Goal: Task Accomplishment & Management: Manage account settings

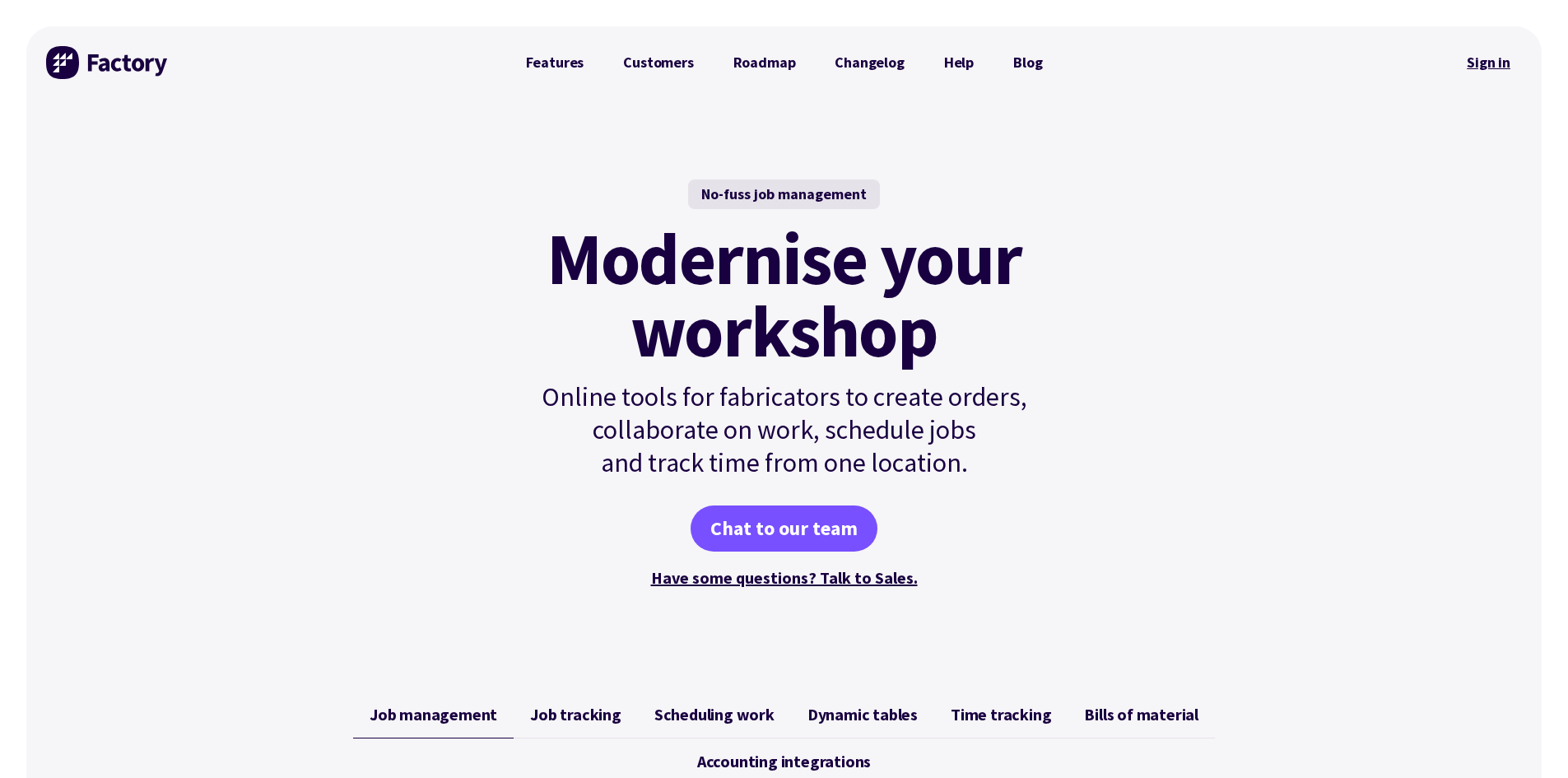
click at [1491, 61] on link "Sign in" at bounding box center [1489, 62] width 66 height 37
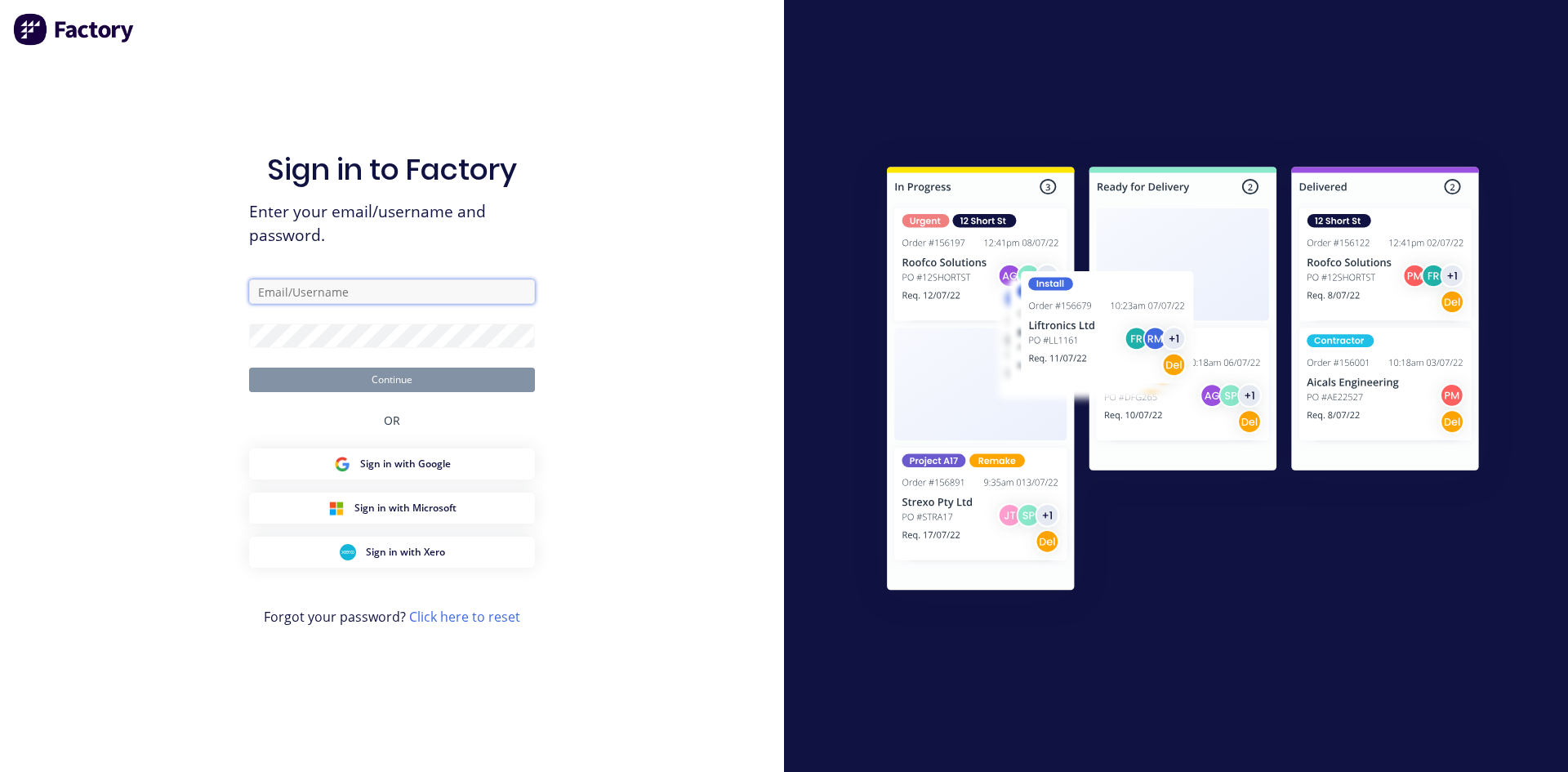
click at [336, 296] on input "text" at bounding box center [392, 291] width 286 height 25
click at [343, 289] on input "text" at bounding box center [392, 291] width 286 height 25
type input "[PERSON_NAME][EMAIL_ADDRESS][DOMAIN_NAME]"
click at [346, 393] on div "Sign in to Factory Enter your email/username and password. [PERSON_NAME][EMAIL_…" at bounding box center [392, 402] width 286 height 713
